Goal: Transaction & Acquisition: Book appointment/travel/reservation

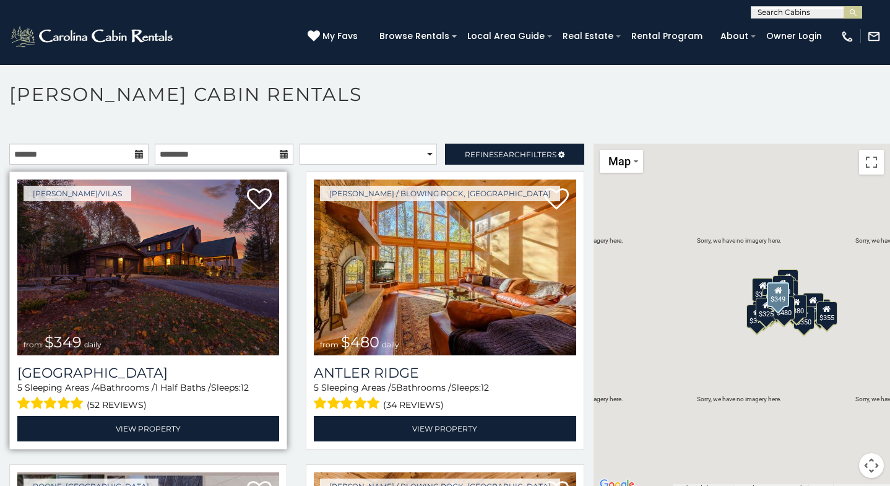
click at [256, 266] on img at bounding box center [148, 268] width 262 height 176
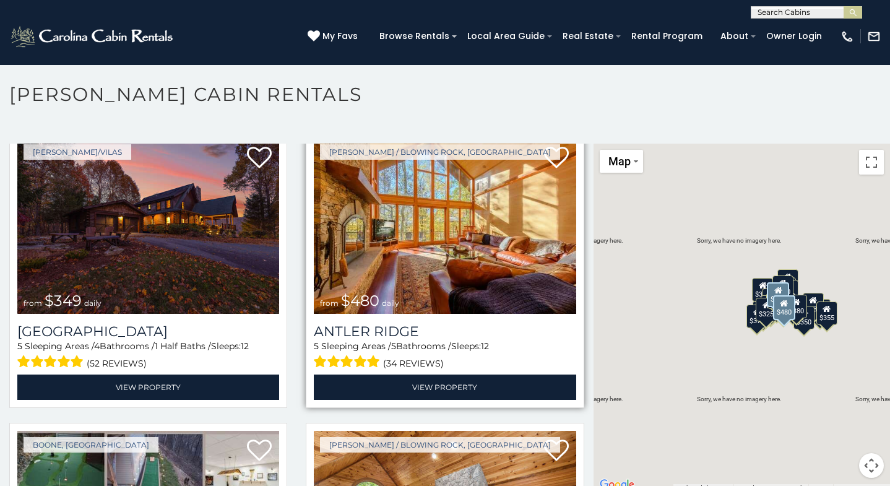
scroll to position [29, 0]
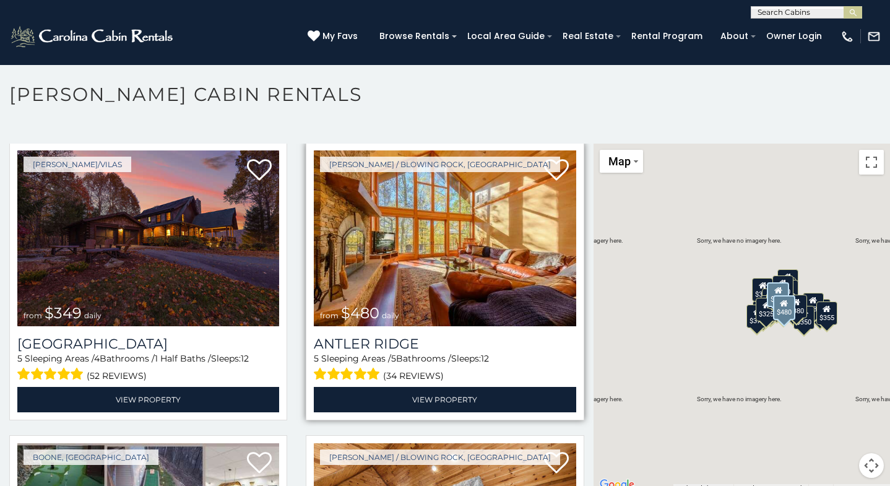
click at [477, 219] on img at bounding box center [445, 238] width 262 height 176
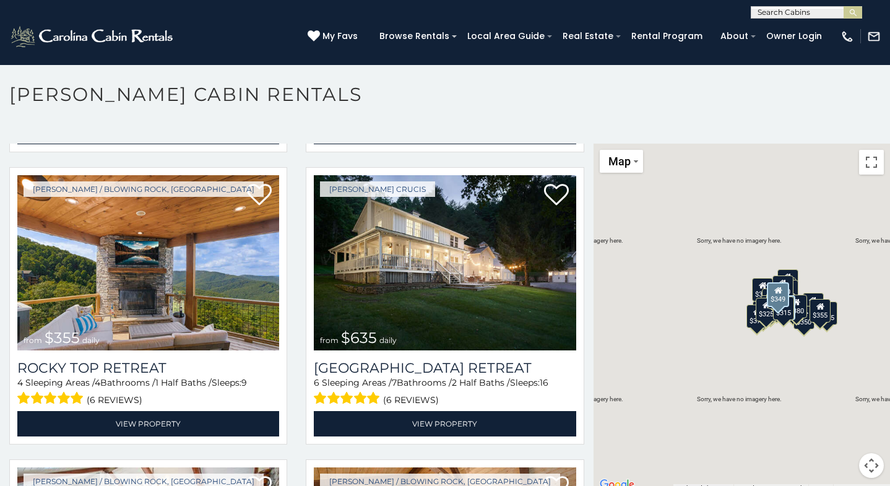
scroll to position [587, 0]
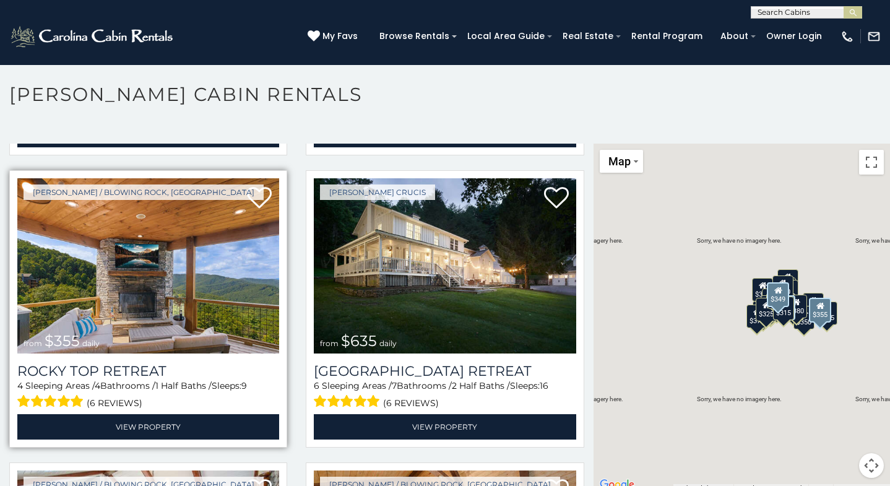
click at [212, 278] on img at bounding box center [148, 266] width 262 height 176
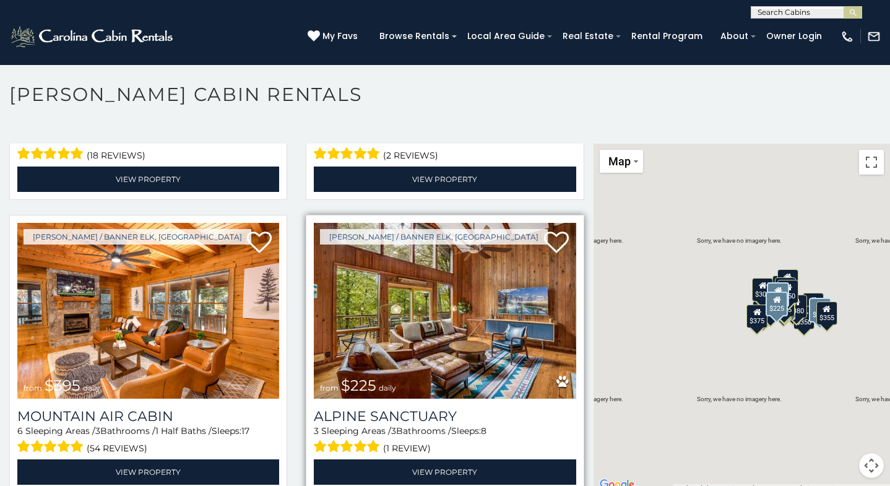
scroll to position [3961, 0]
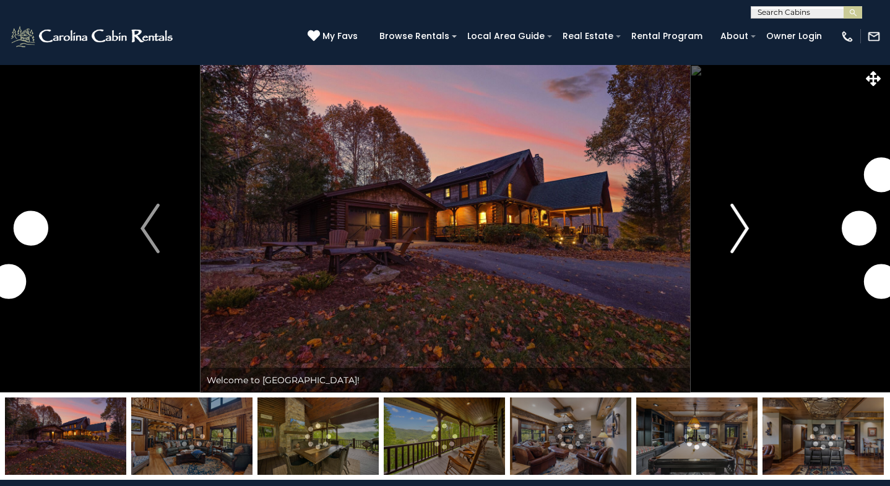
click at [741, 227] on img "Next" at bounding box center [739, 229] width 19 height 50
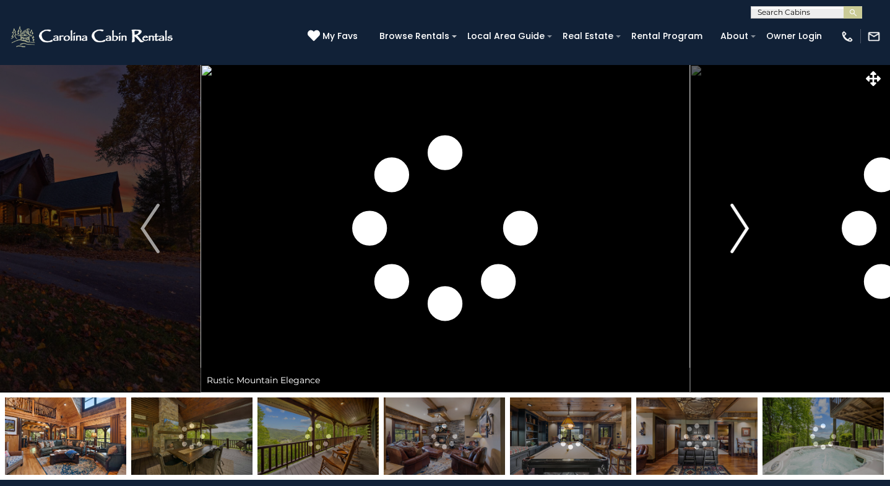
click at [737, 233] on img "Next" at bounding box center [739, 229] width 19 height 50
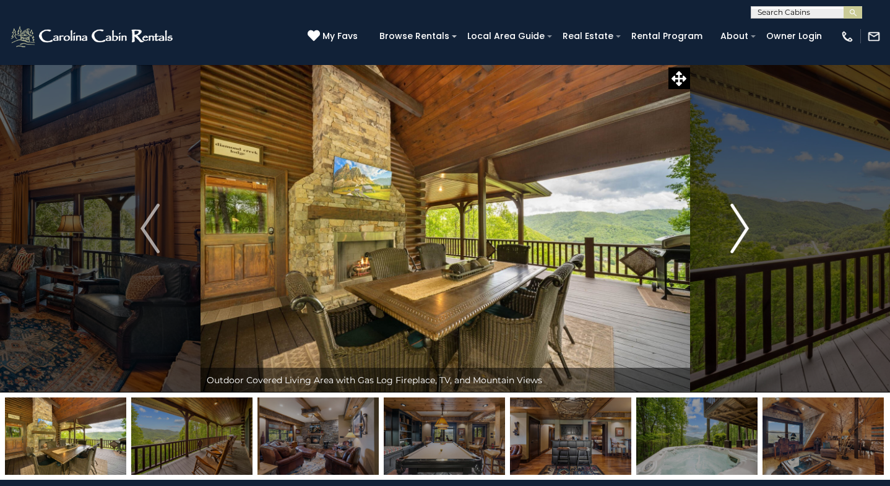
click at [756, 233] on button "Next" at bounding box center [740, 228] width 100 height 328
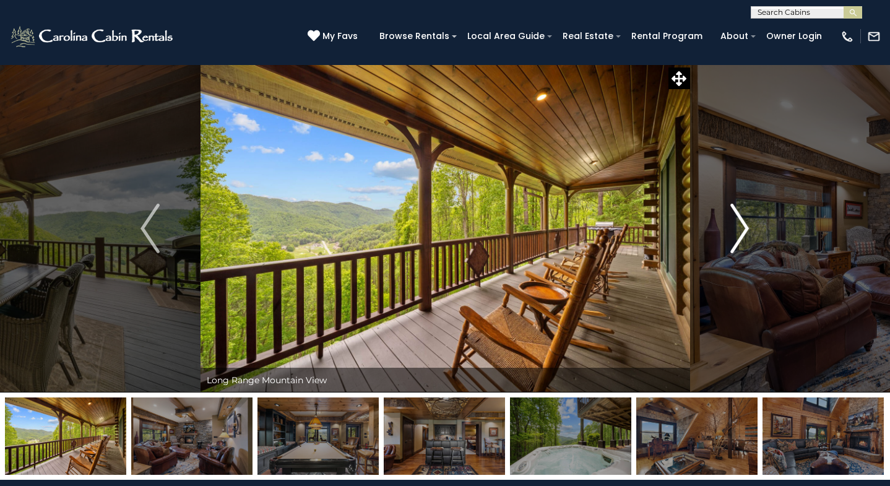
click at [746, 223] on img "Next" at bounding box center [739, 229] width 19 height 50
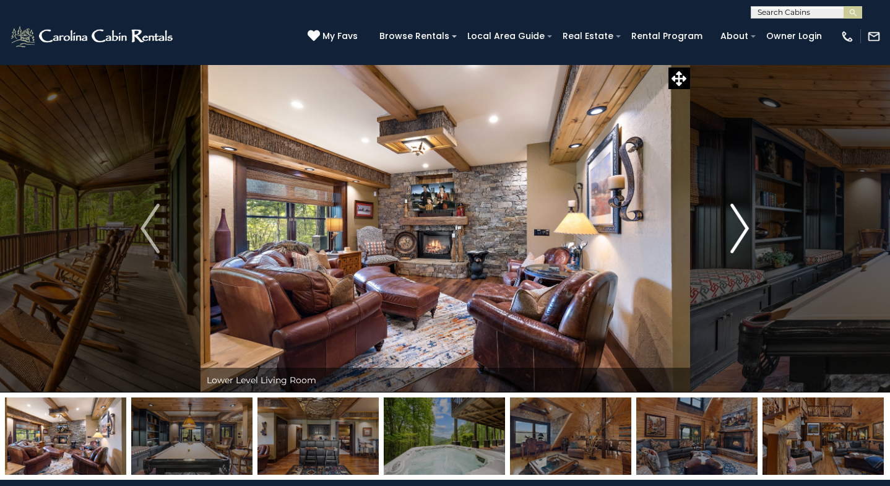
click at [742, 231] on img "Next" at bounding box center [739, 229] width 19 height 50
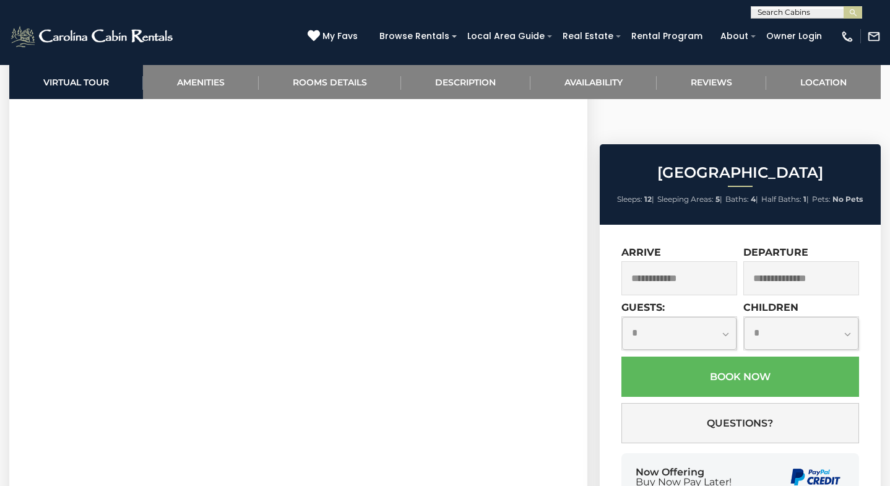
scroll to position [543, 0]
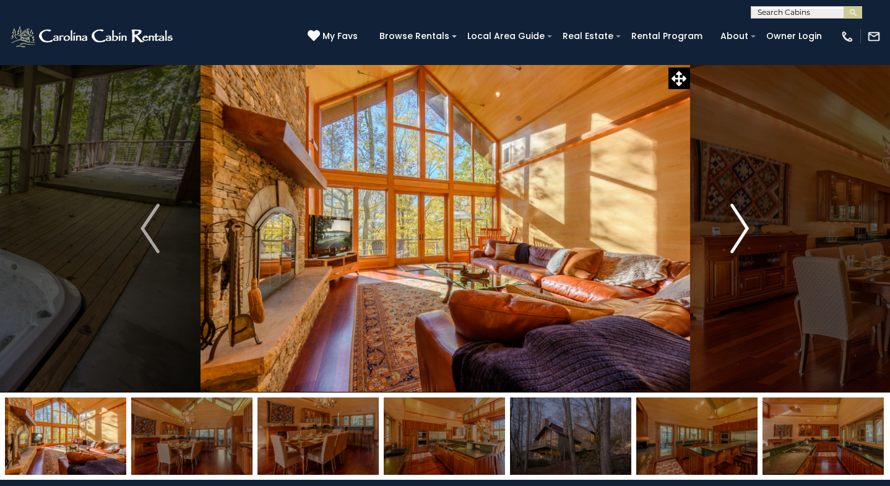
click at [737, 222] on img "Next" at bounding box center [739, 229] width 19 height 50
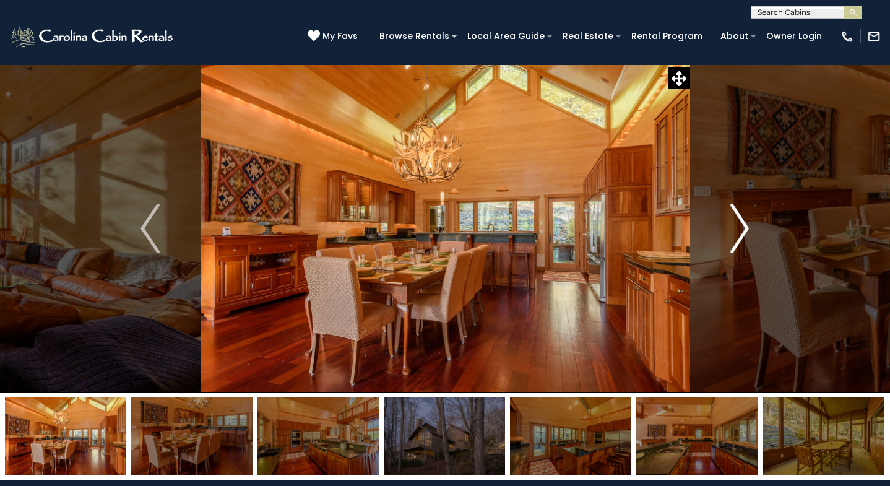
click at [738, 224] on img "Next" at bounding box center [739, 229] width 19 height 50
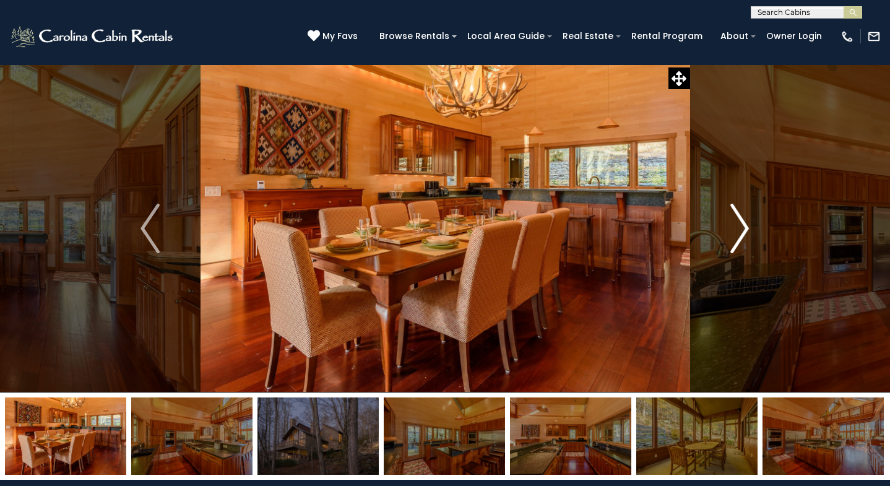
click at [738, 224] on img "Next" at bounding box center [739, 229] width 19 height 50
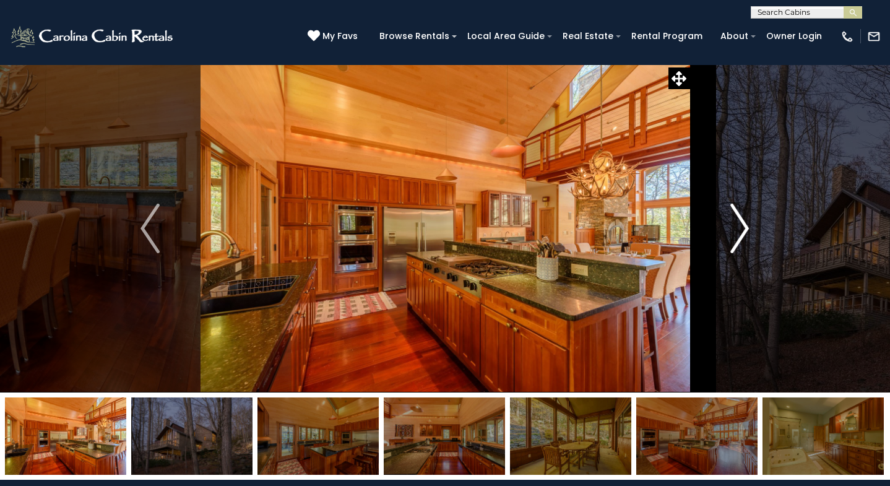
click at [738, 224] on img "Next" at bounding box center [739, 229] width 19 height 50
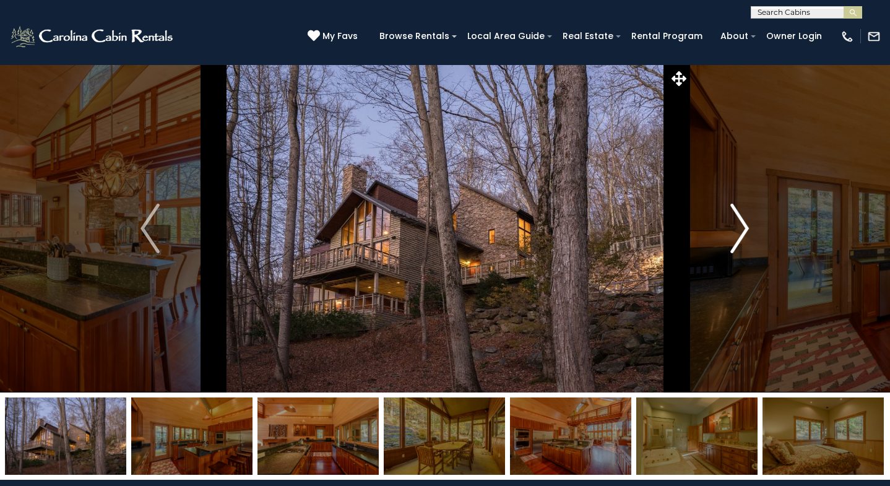
click at [738, 224] on img "Next" at bounding box center [739, 229] width 19 height 50
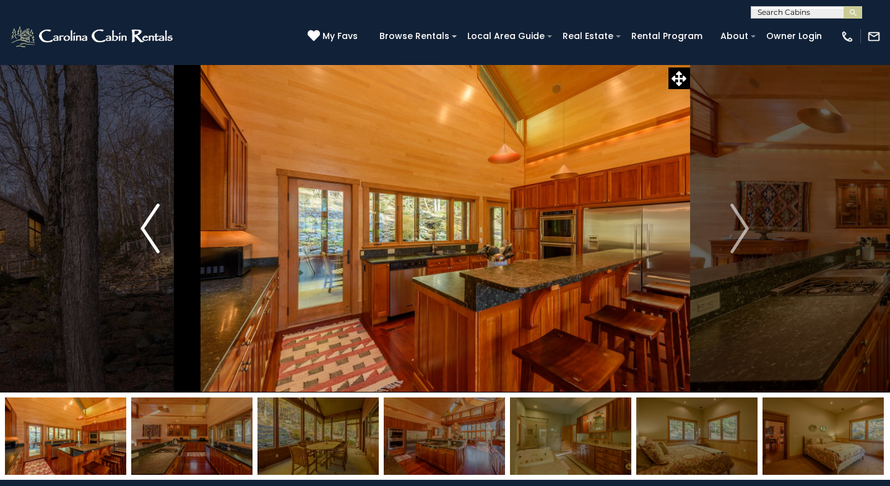
click at [136, 249] on button "Previous" at bounding box center [150, 228] width 100 height 328
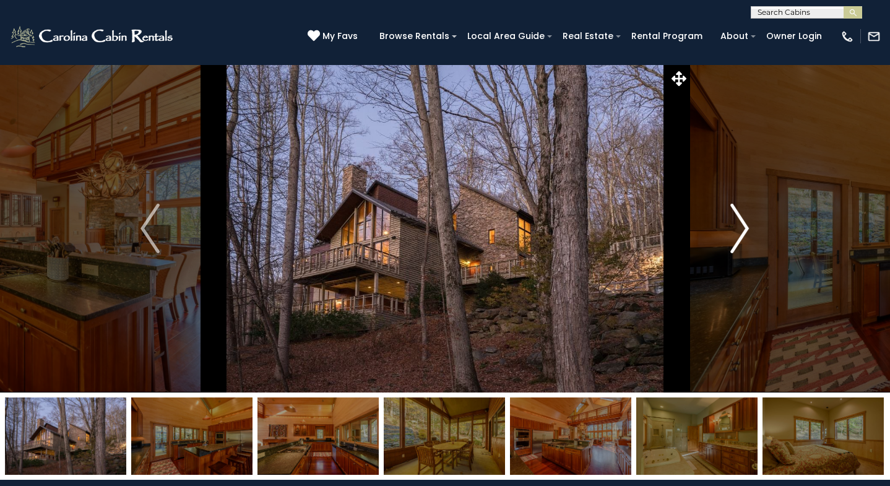
click at [738, 219] on img "Next" at bounding box center [739, 229] width 19 height 50
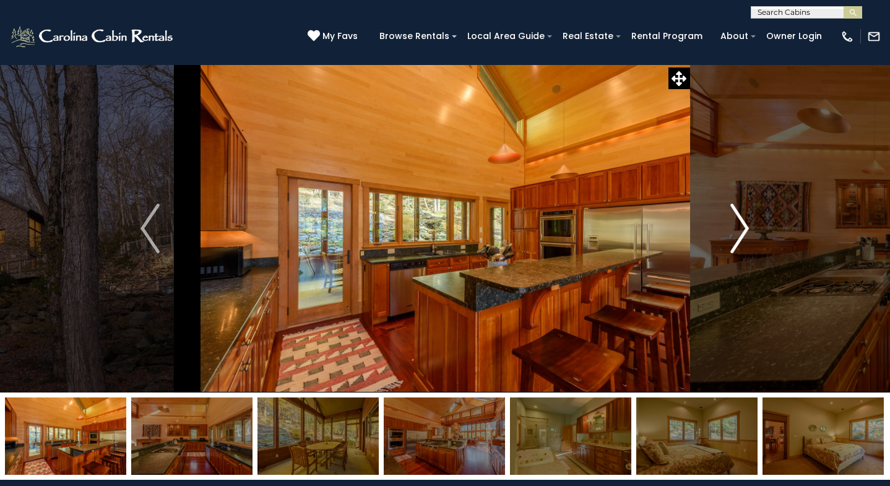
click at [739, 219] on img "Next" at bounding box center [739, 229] width 19 height 50
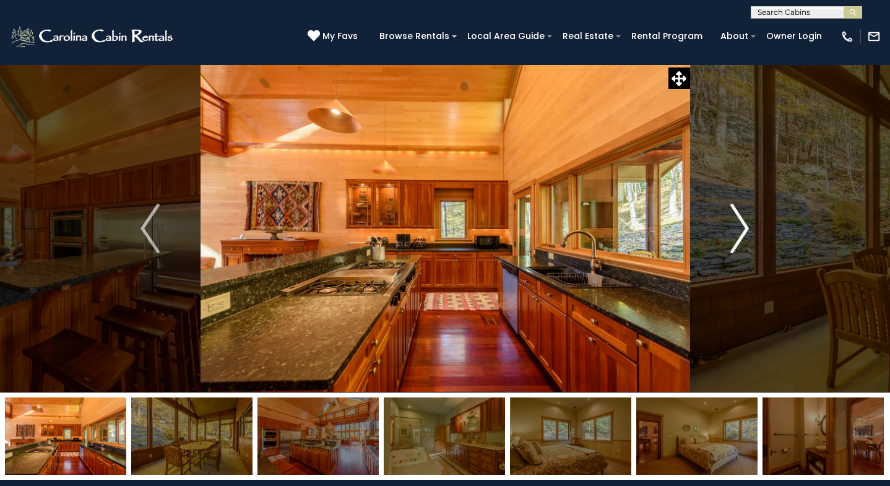
click at [739, 219] on img "Next" at bounding box center [739, 229] width 19 height 50
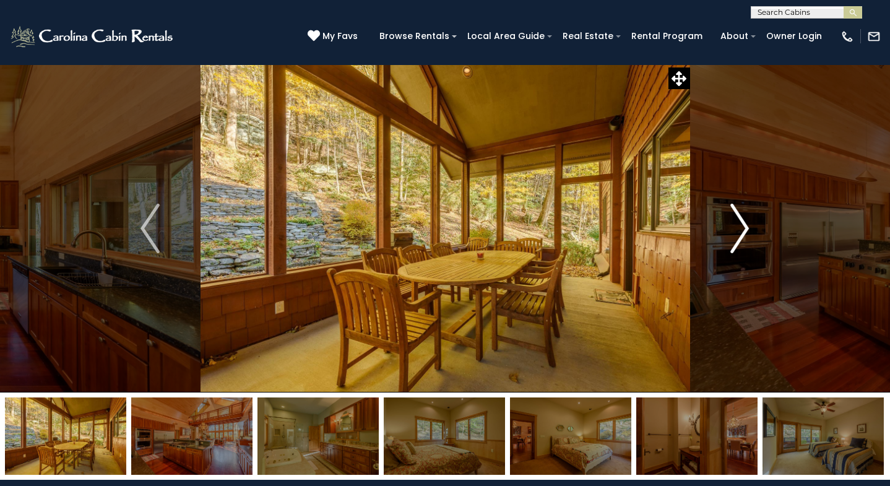
click at [739, 219] on img "Next" at bounding box center [739, 229] width 19 height 50
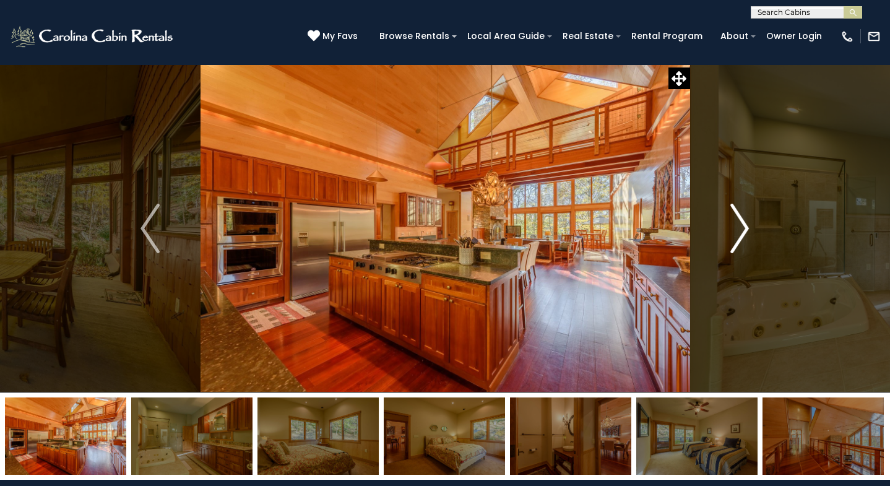
click at [739, 219] on img "Next" at bounding box center [739, 229] width 19 height 50
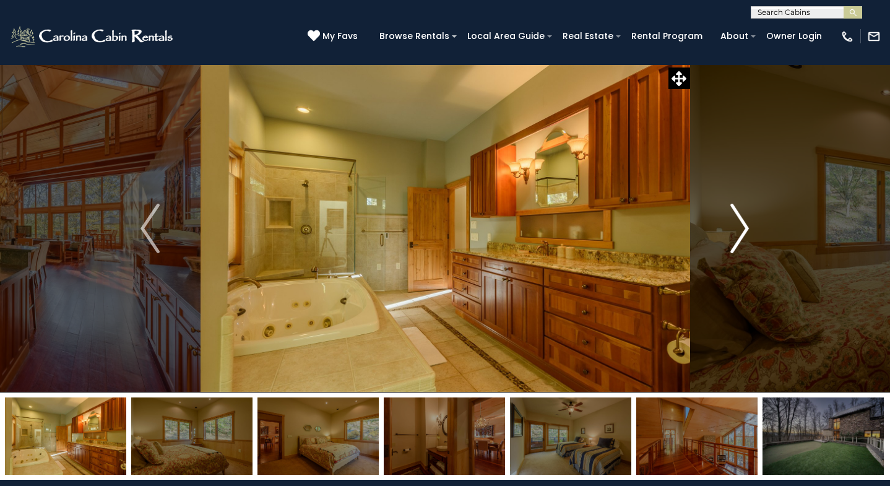
click at [739, 219] on img "Next" at bounding box center [739, 229] width 19 height 50
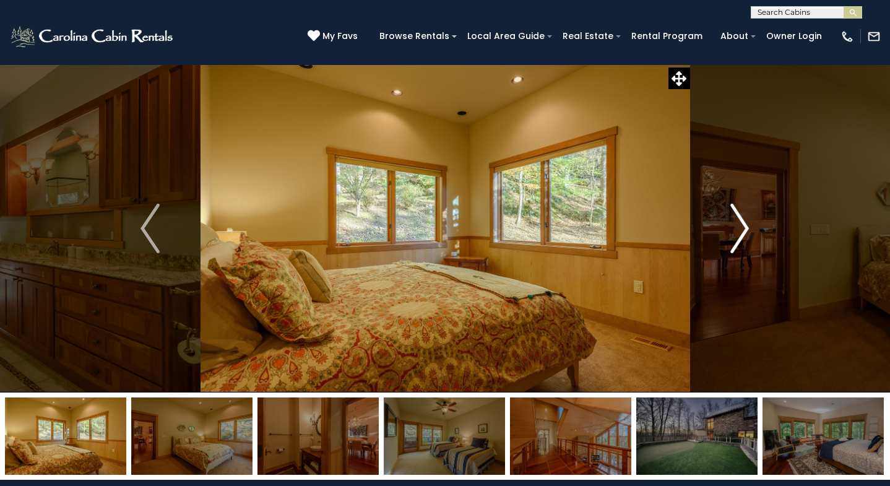
click at [739, 219] on img "Next" at bounding box center [739, 229] width 19 height 50
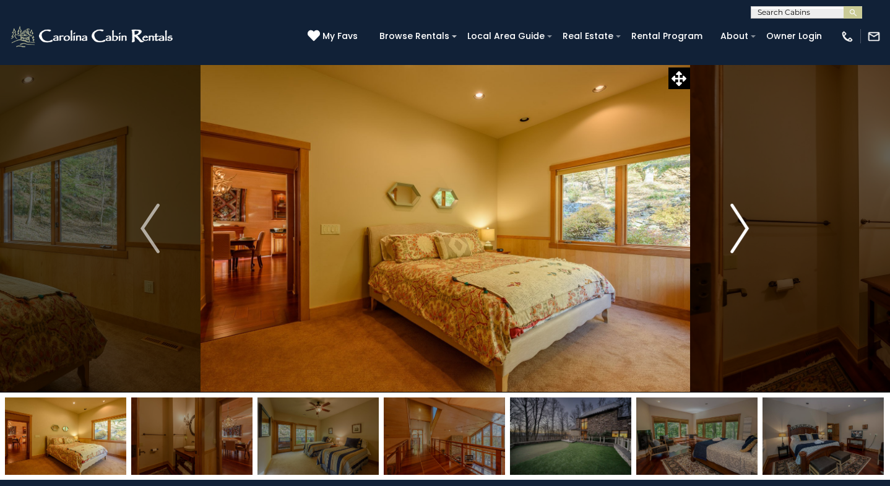
click at [739, 219] on img "Next" at bounding box center [739, 229] width 19 height 50
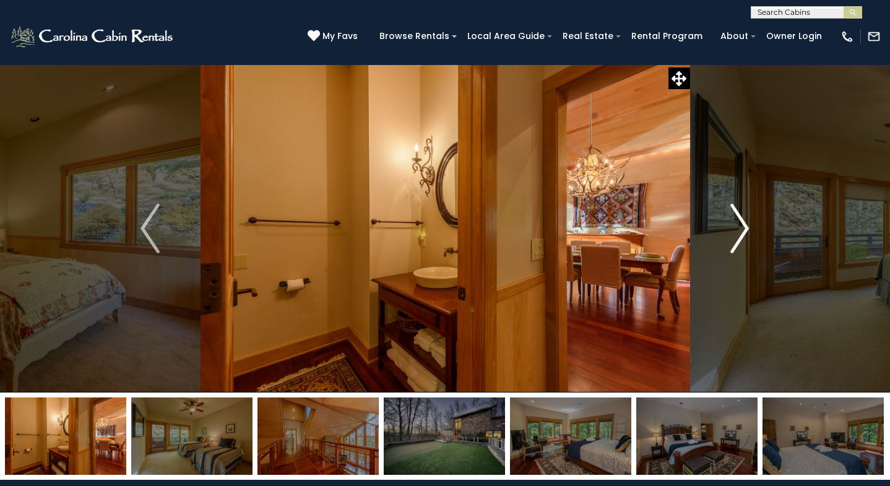
click at [739, 219] on img "Next" at bounding box center [739, 229] width 19 height 50
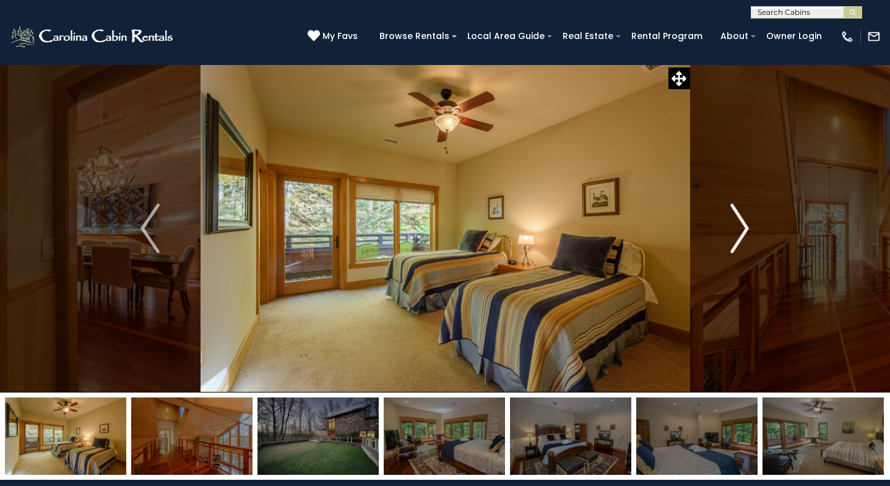
click at [741, 223] on img "Next" at bounding box center [739, 229] width 19 height 50
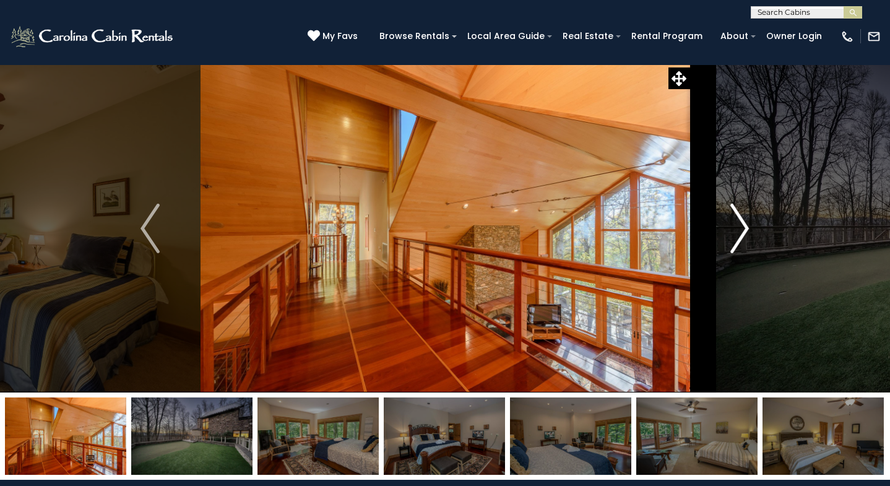
click at [743, 227] on img "Next" at bounding box center [739, 229] width 19 height 50
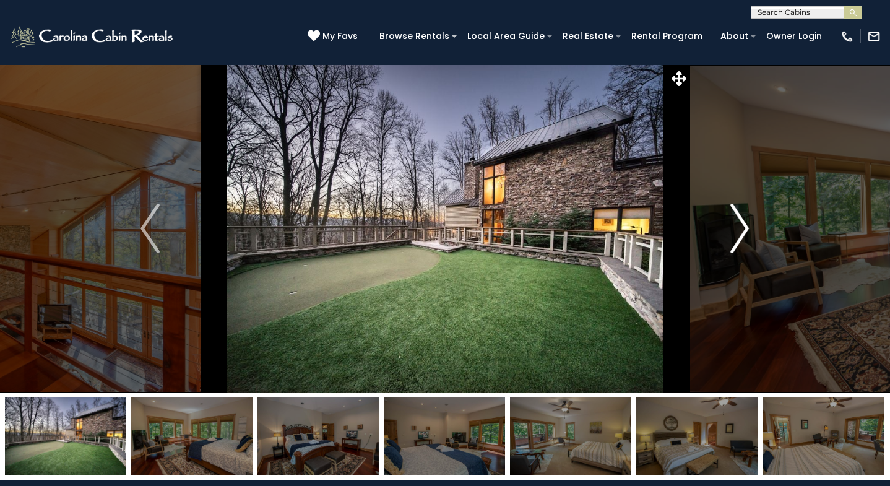
click at [746, 231] on img "Next" at bounding box center [739, 229] width 19 height 50
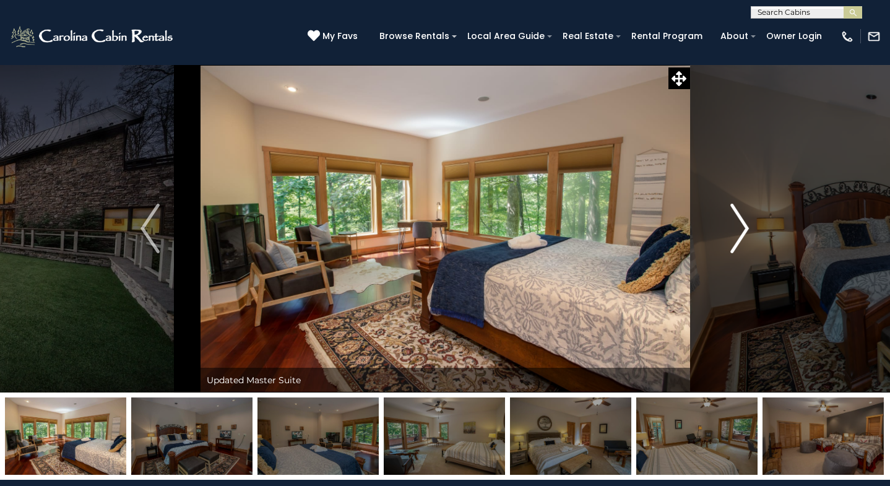
click at [746, 231] on img "Next" at bounding box center [739, 229] width 19 height 50
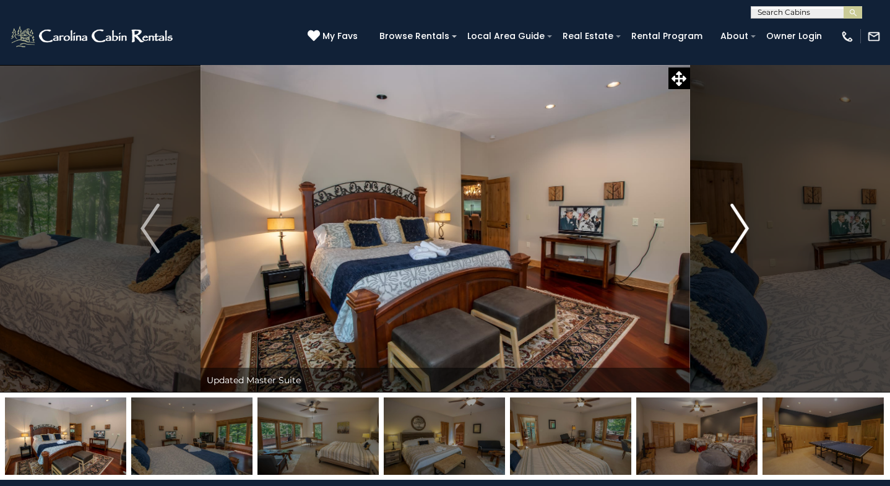
click at [746, 231] on img "Next" at bounding box center [739, 229] width 19 height 50
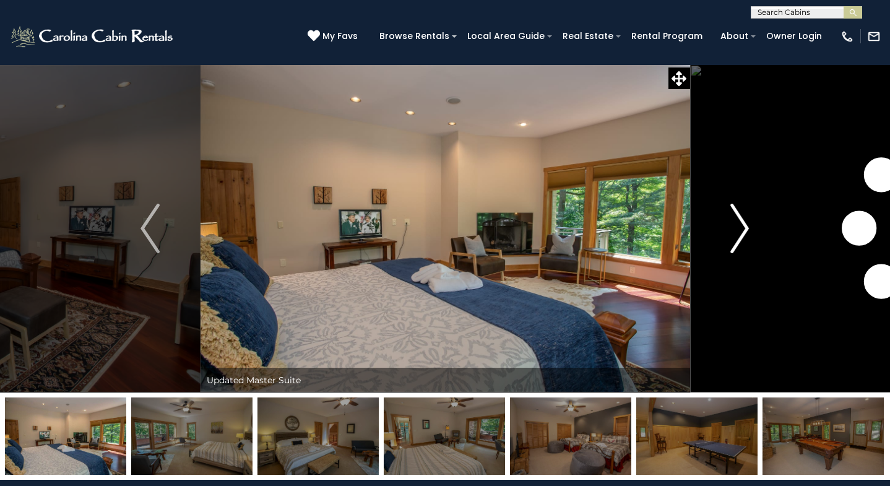
click at [746, 231] on img "Next" at bounding box center [739, 229] width 19 height 50
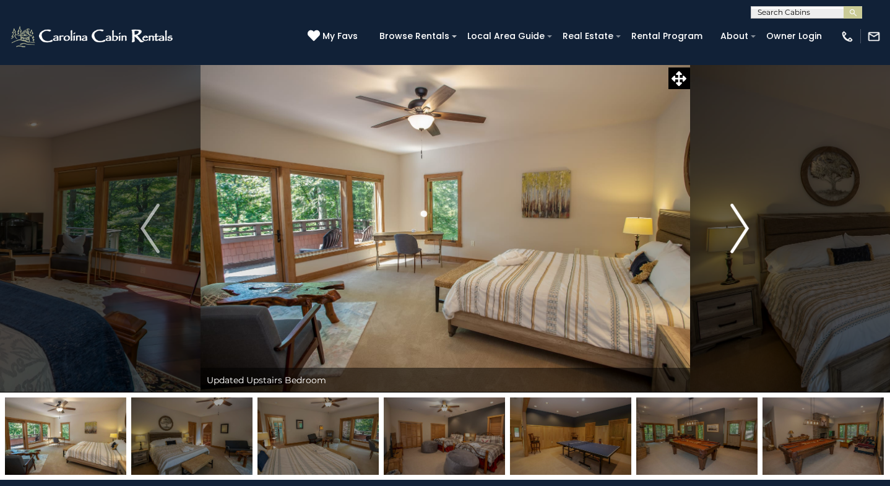
click at [746, 231] on img "Next" at bounding box center [739, 229] width 19 height 50
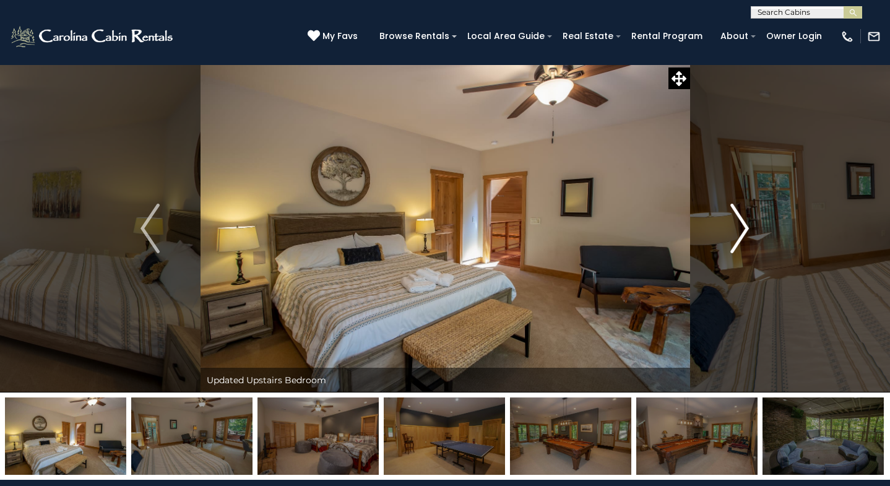
click at [746, 231] on img "Next" at bounding box center [739, 229] width 19 height 50
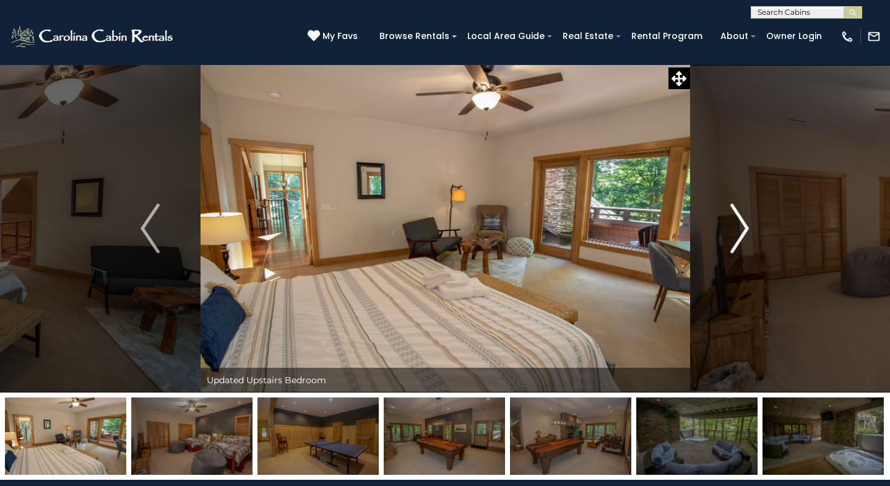
click at [746, 231] on img "Next" at bounding box center [739, 229] width 19 height 50
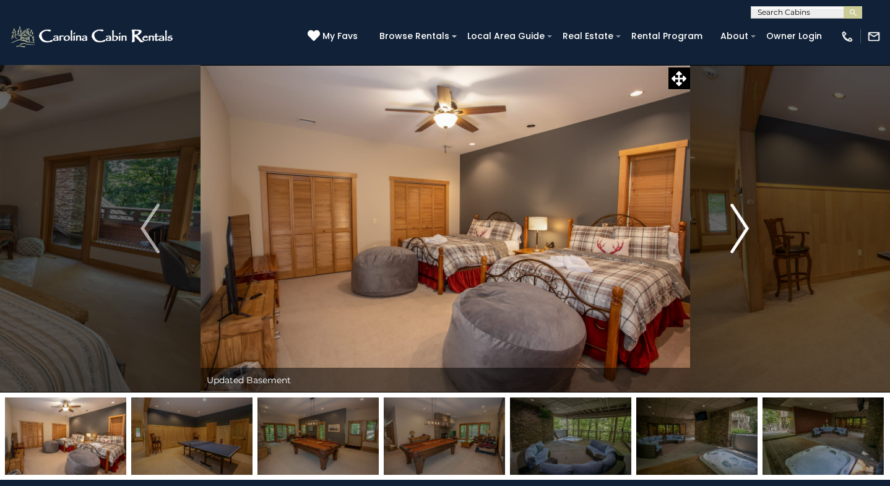
click at [746, 231] on img "Next" at bounding box center [739, 229] width 19 height 50
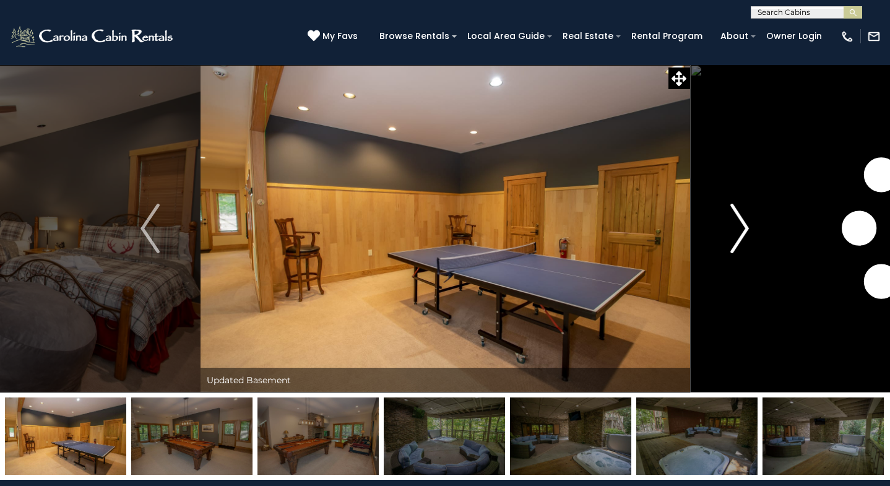
click at [746, 231] on img "Next" at bounding box center [739, 229] width 19 height 50
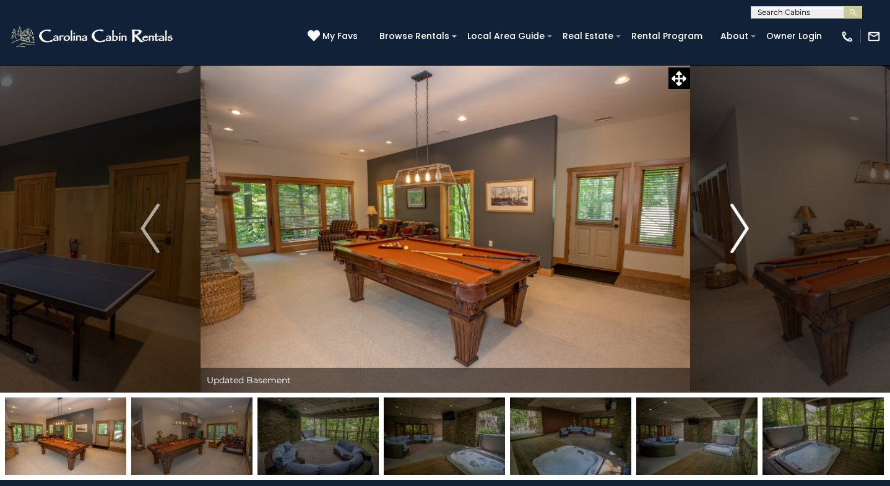
click at [746, 231] on img "Next" at bounding box center [739, 229] width 19 height 50
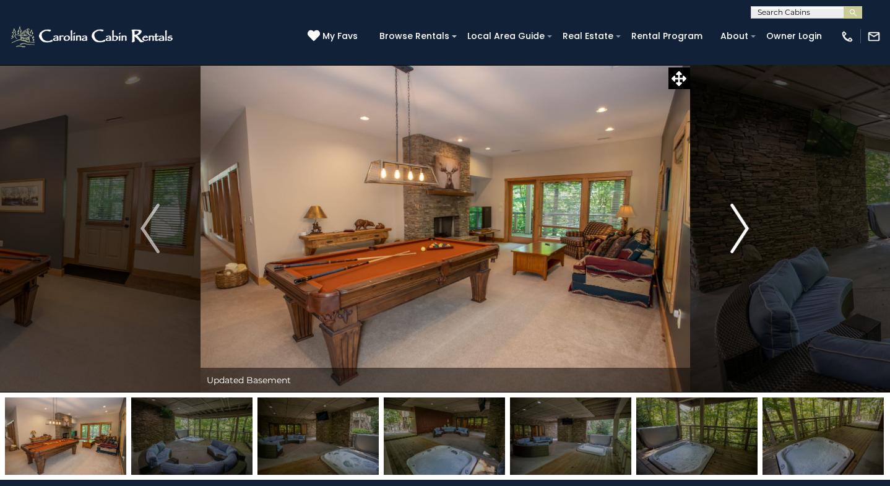
click at [746, 231] on img "Next" at bounding box center [739, 229] width 19 height 50
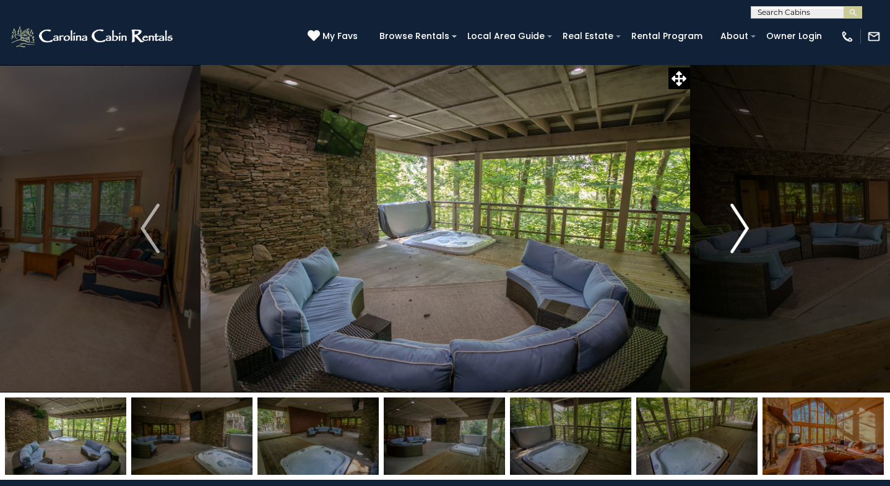
click at [746, 231] on img "Next" at bounding box center [739, 229] width 19 height 50
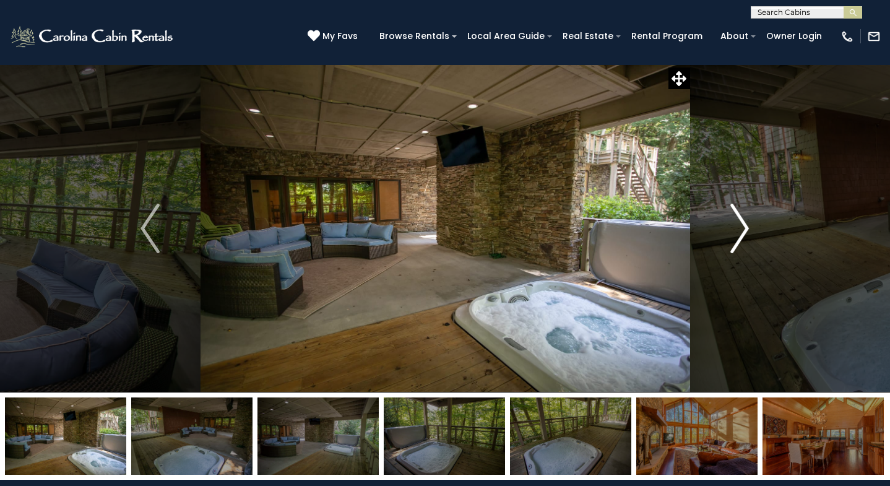
click at [746, 231] on img "Next" at bounding box center [739, 229] width 19 height 50
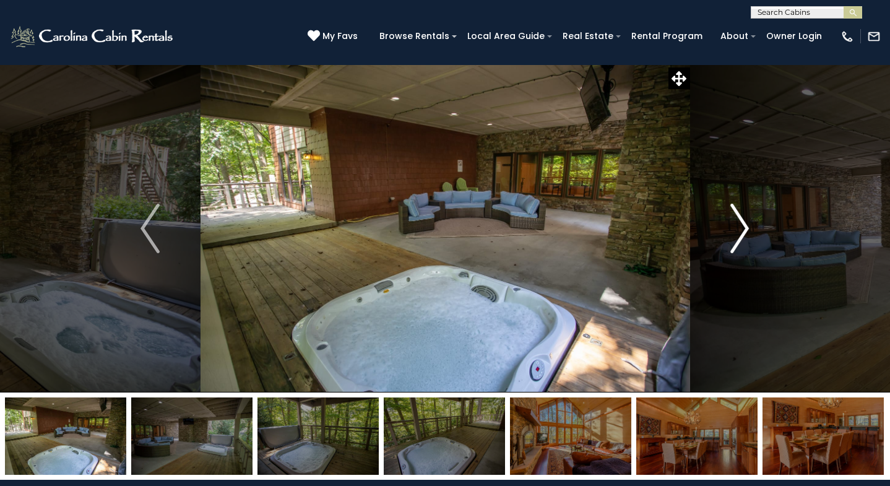
click at [746, 231] on img "Next" at bounding box center [739, 229] width 19 height 50
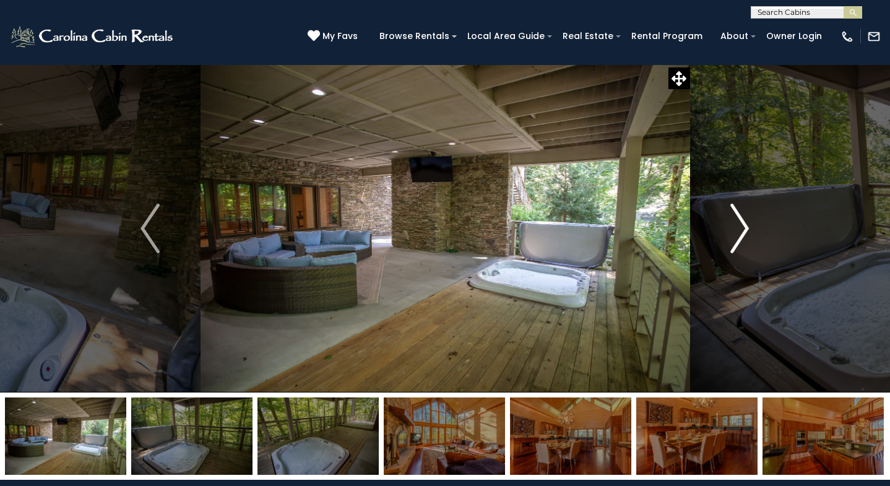
click at [746, 231] on img "Next" at bounding box center [739, 229] width 19 height 50
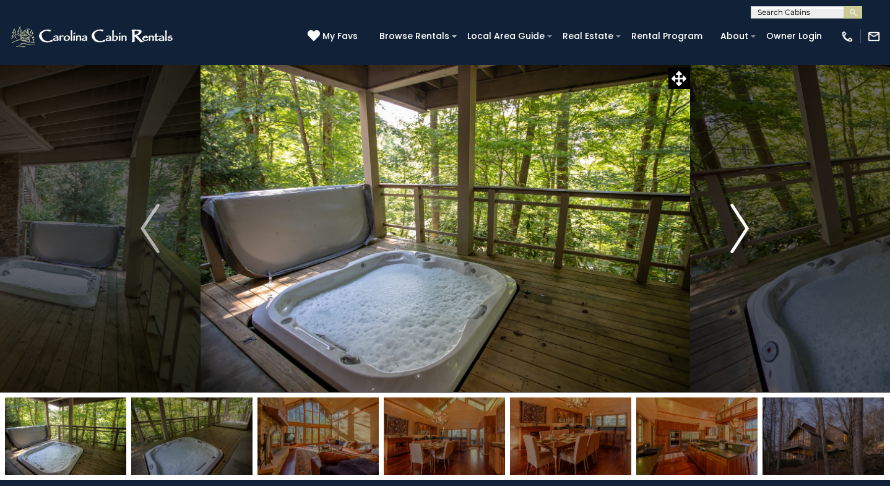
click at [746, 231] on img "Next" at bounding box center [739, 229] width 19 height 50
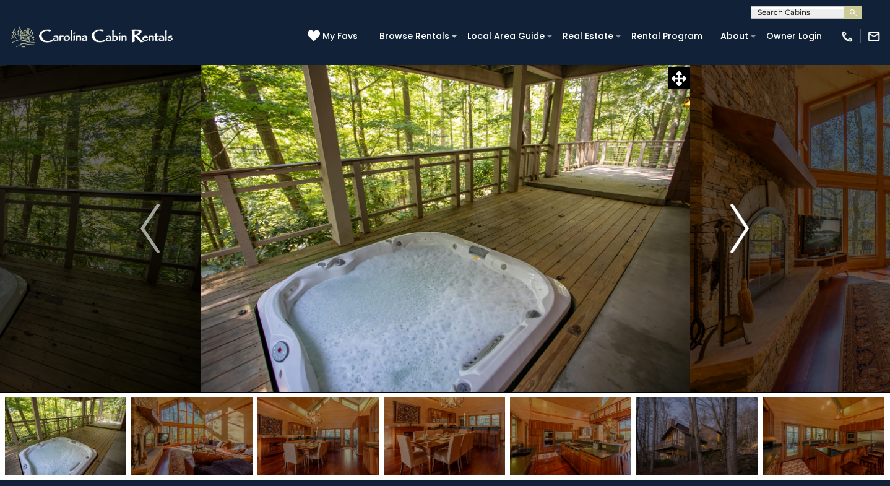
click at [746, 231] on img "Next" at bounding box center [739, 229] width 19 height 50
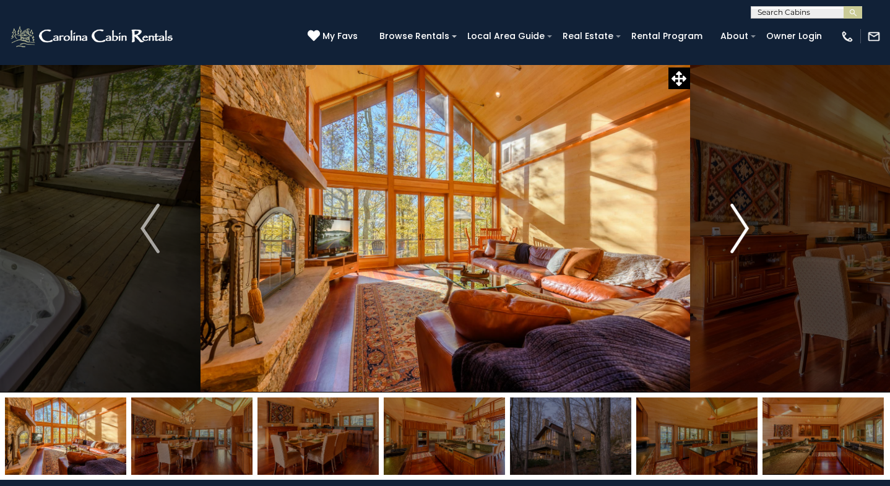
click at [746, 231] on img "Next" at bounding box center [739, 229] width 19 height 50
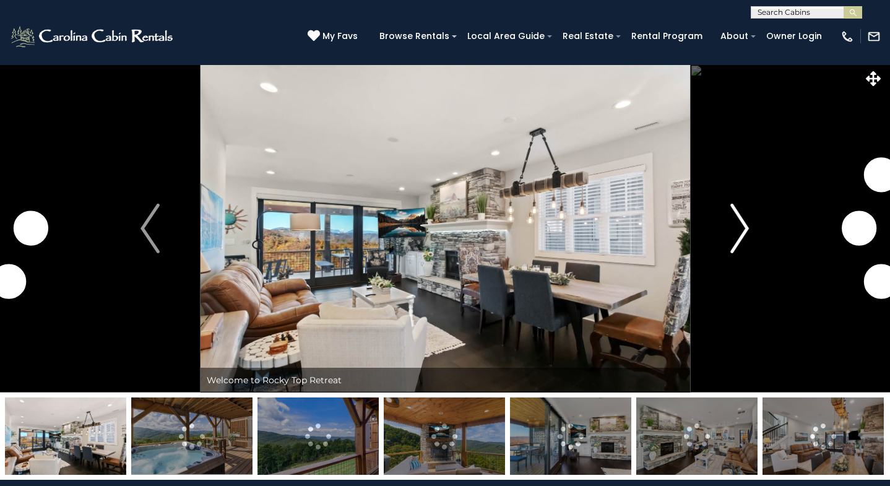
click at [741, 223] on img "Next" at bounding box center [739, 229] width 19 height 50
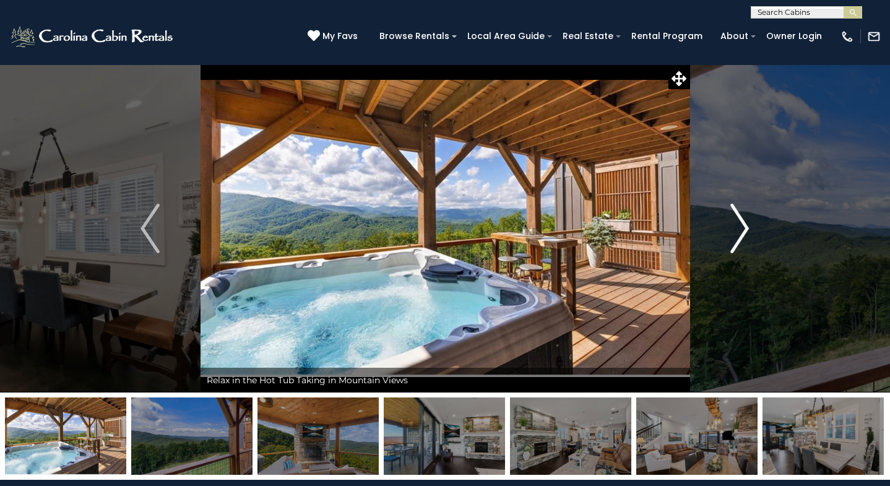
click at [745, 229] on img "Next" at bounding box center [739, 229] width 19 height 50
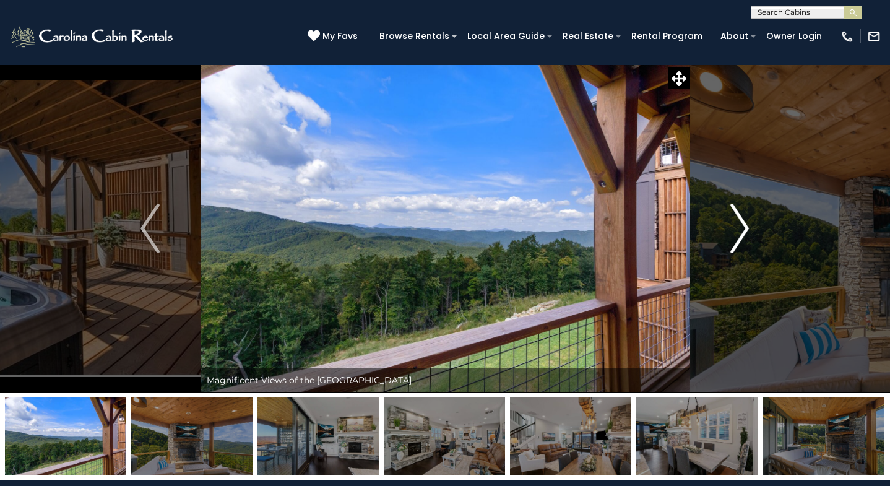
click at [743, 231] on img "Next" at bounding box center [739, 229] width 19 height 50
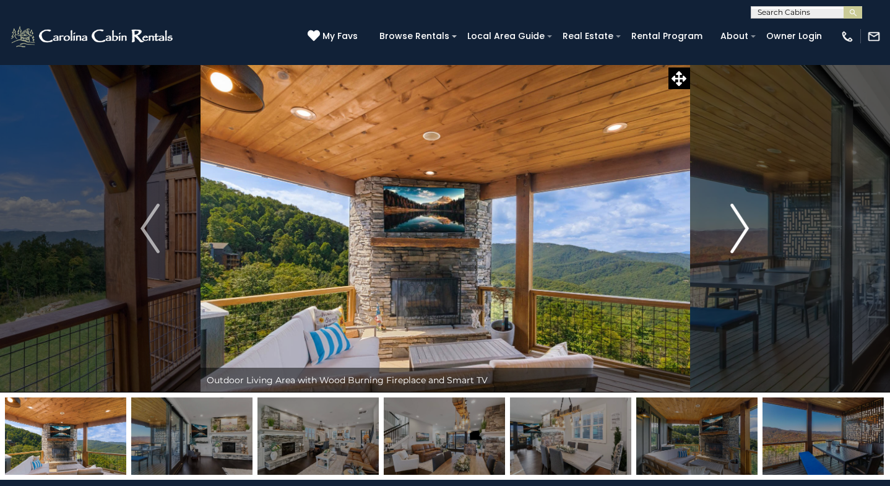
click at [743, 231] on img "Next" at bounding box center [739, 229] width 19 height 50
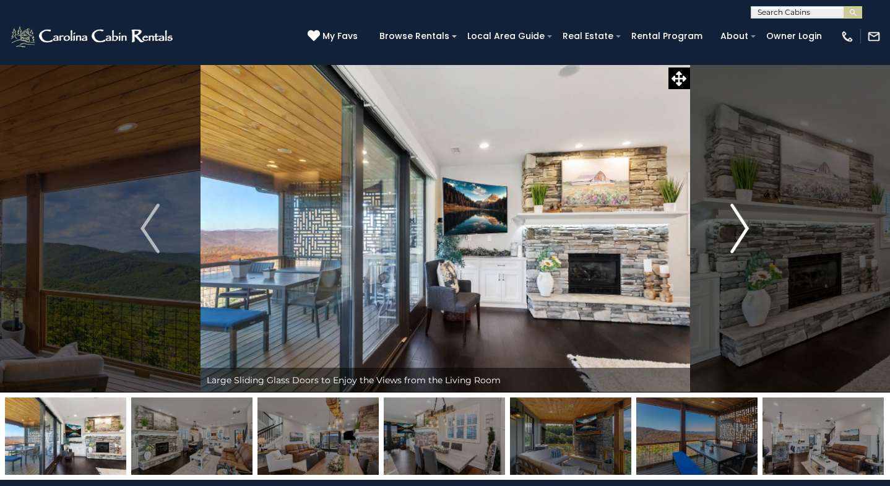
click at [743, 231] on img "Next" at bounding box center [739, 229] width 19 height 50
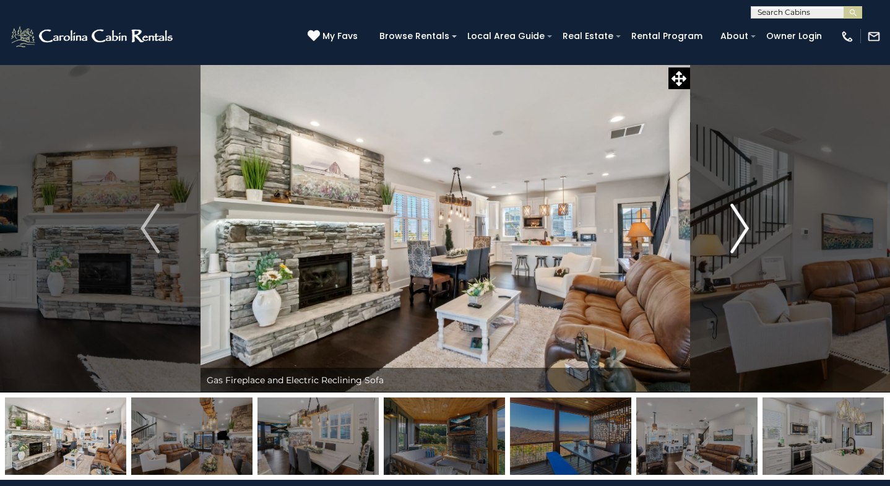
click at [743, 231] on img "Next" at bounding box center [739, 229] width 19 height 50
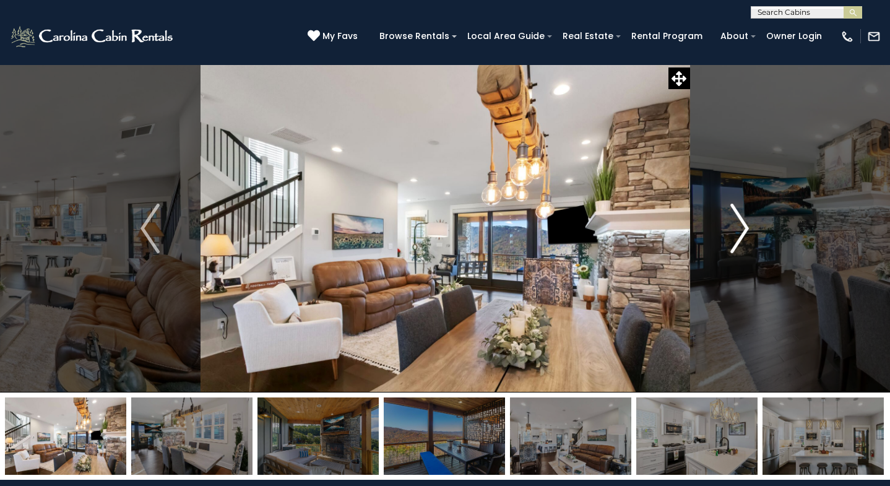
click at [743, 231] on img "Next" at bounding box center [739, 229] width 19 height 50
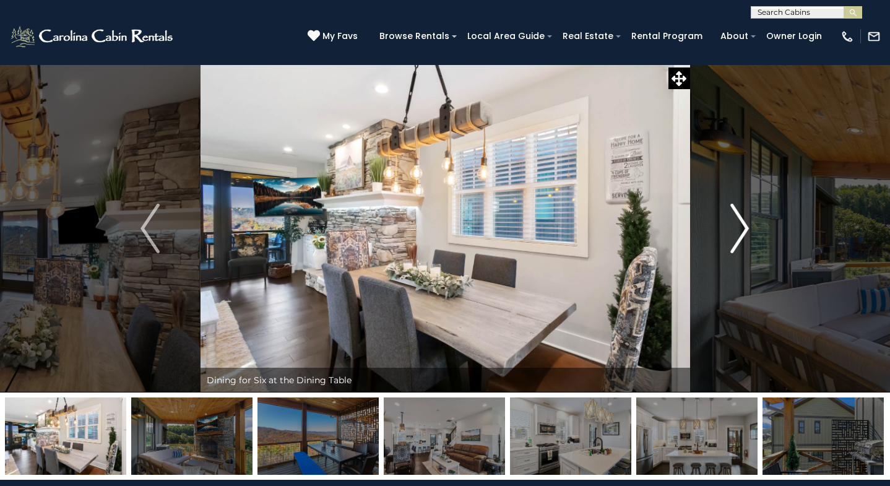
click at [743, 231] on img "Next" at bounding box center [739, 229] width 19 height 50
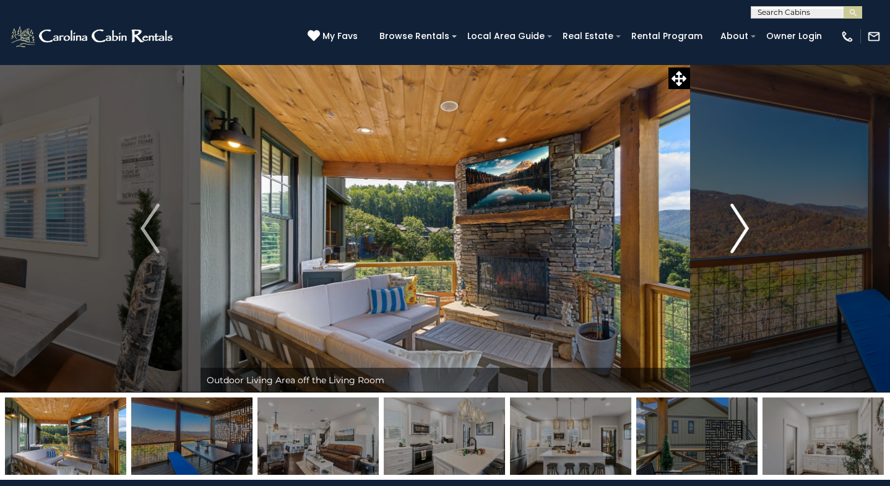
click at [743, 231] on img "Next" at bounding box center [739, 229] width 19 height 50
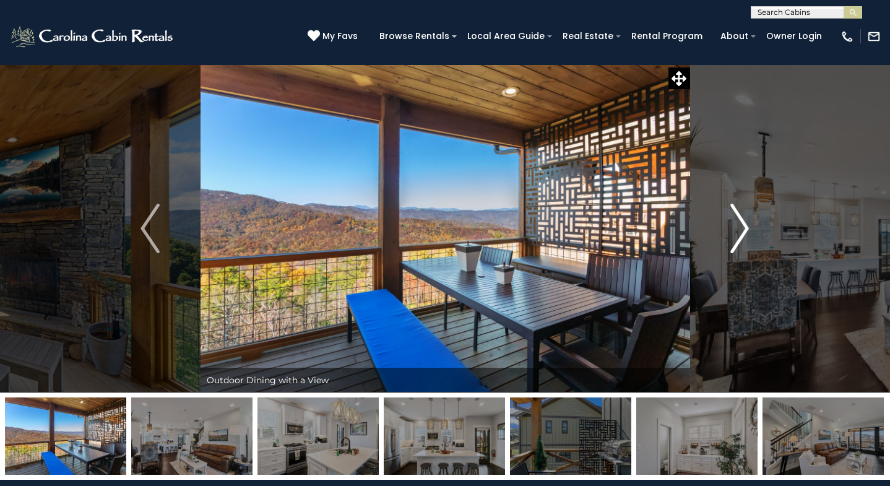
click at [742, 231] on img "Next" at bounding box center [739, 229] width 19 height 50
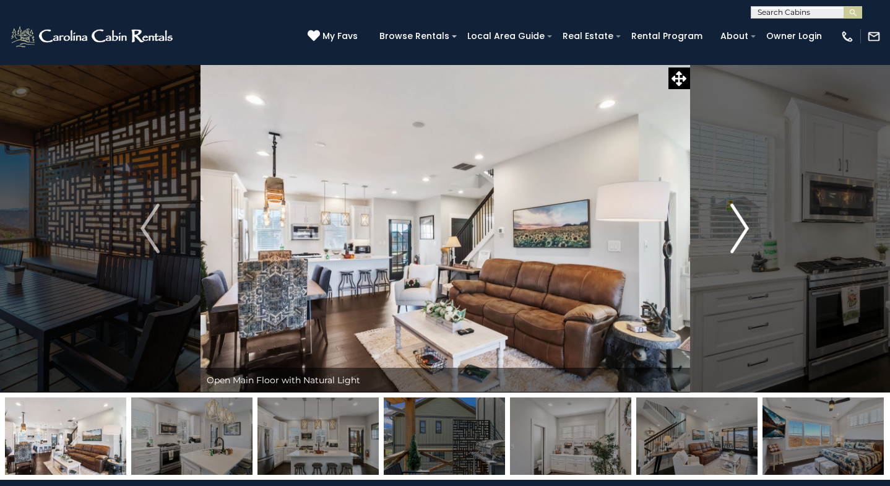
click at [743, 231] on img "Next" at bounding box center [739, 229] width 19 height 50
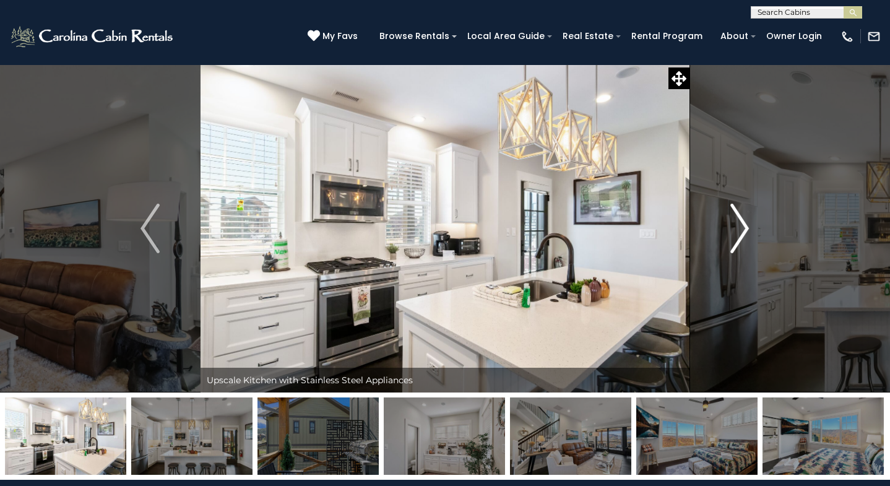
click at [743, 231] on img "Next" at bounding box center [739, 229] width 19 height 50
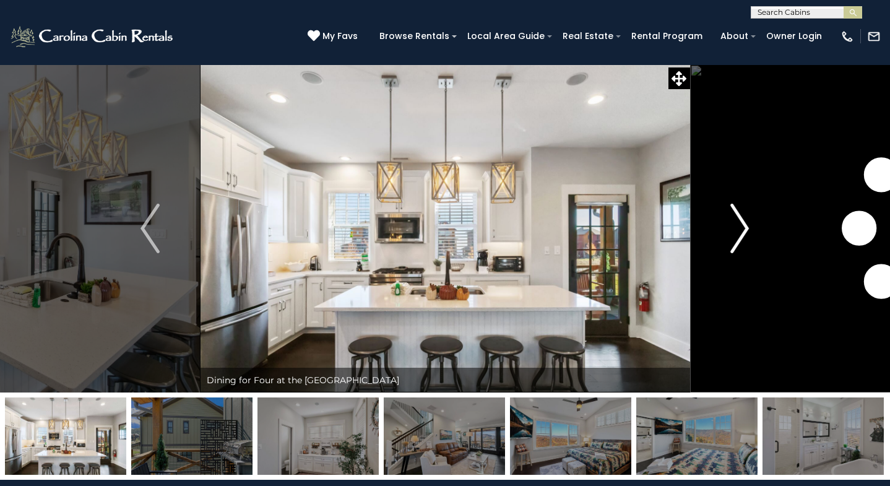
click at [743, 231] on img "Next" at bounding box center [739, 229] width 19 height 50
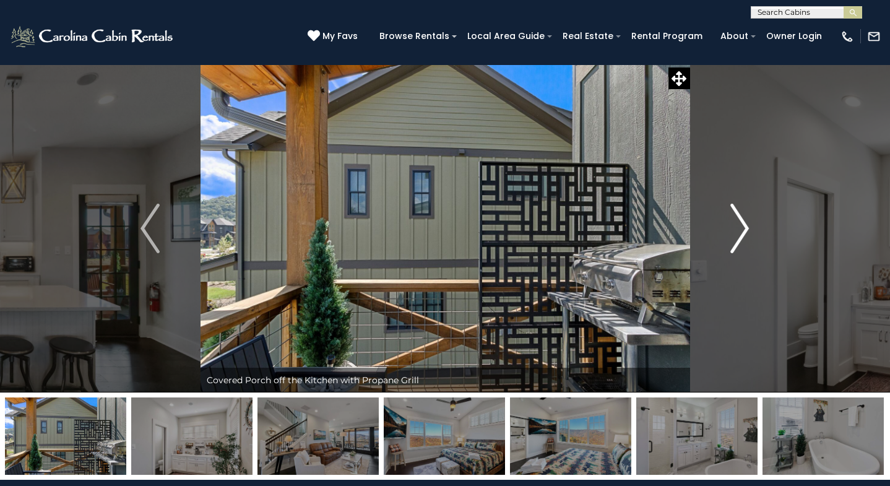
click at [744, 231] on img "Next" at bounding box center [739, 229] width 19 height 50
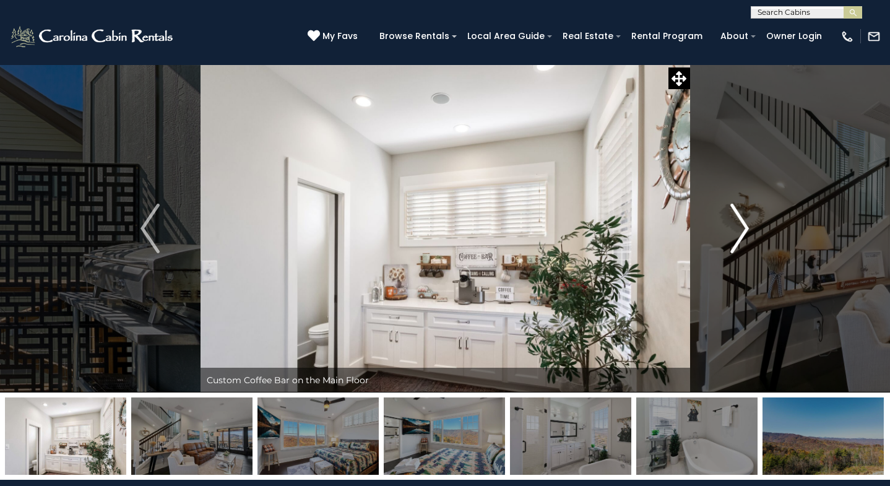
click at [745, 231] on img "Next" at bounding box center [739, 229] width 19 height 50
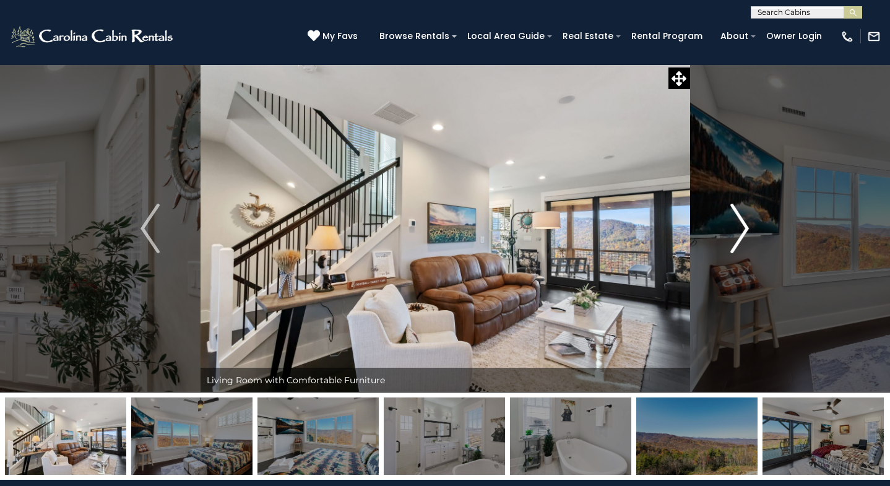
click at [745, 231] on img "Next" at bounding box center [739, 229] width 19 height 50
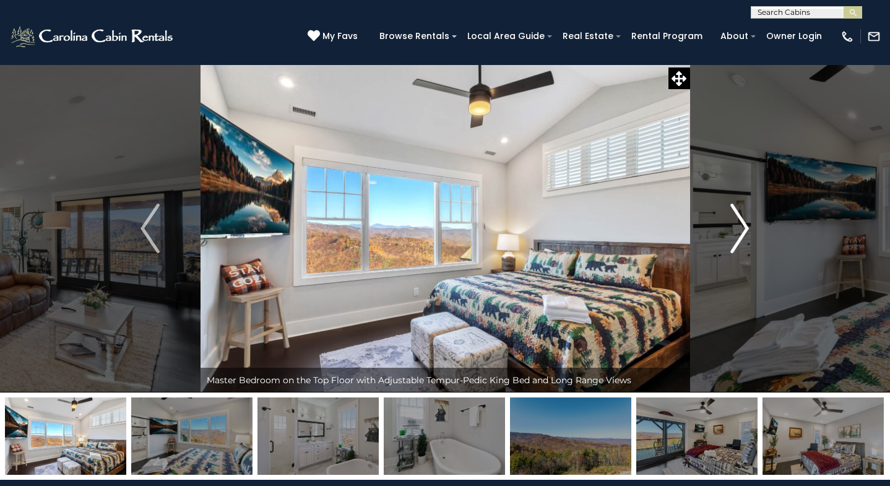
click at [745, 231] on img "Next" at bounding box center [739, 229] width 19 height 50
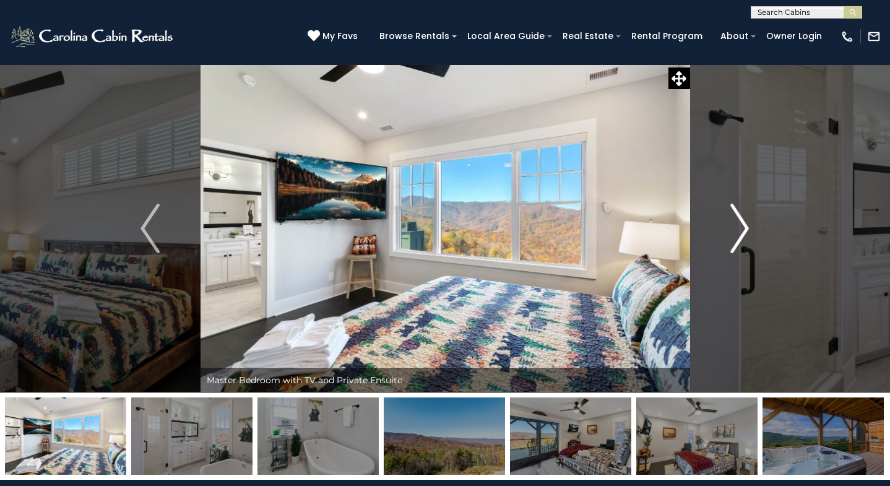
click at [745, 231] on img "Next" at bounding box center [739, 229] width 19 height 50
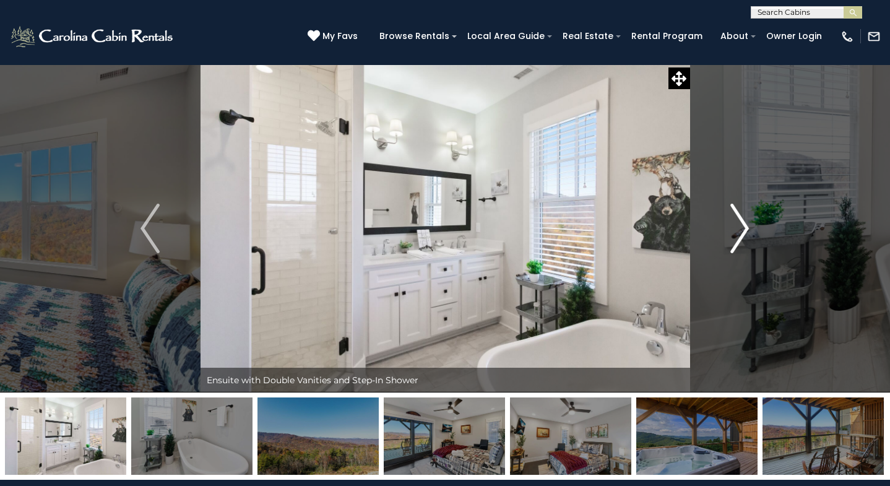
click at [745, 231] on img "Next" at bounding box center [739, 229] width 19 height 50
